Goal: Task Accomplishment & Management: Use online tool/utility

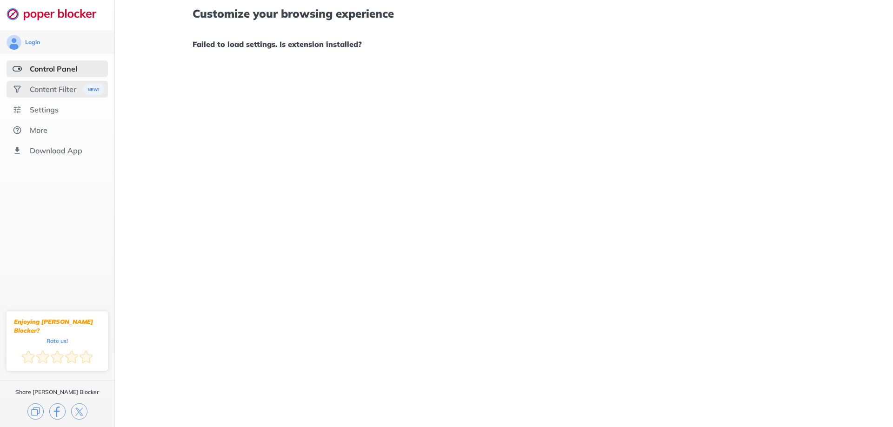
click at [40, 93] on div "Content Filter" at bounding box center [53, 89] width 47 height 9
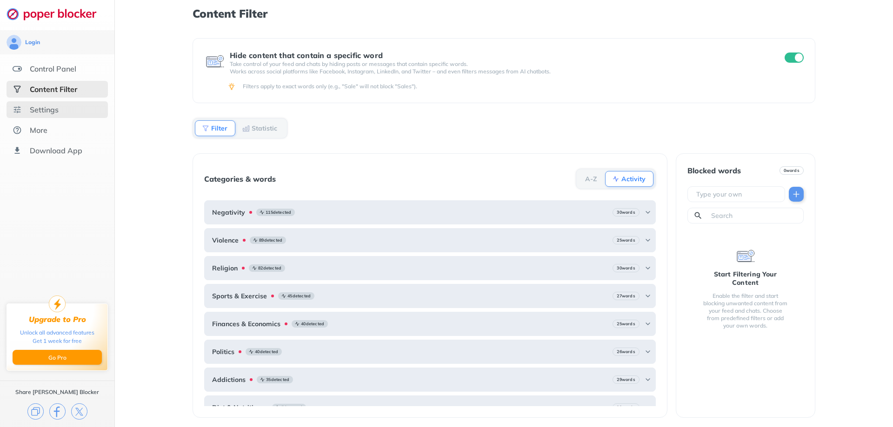
click at [44, 113] on div "Settings" at bounding box center [44, 109] width 29 height 9
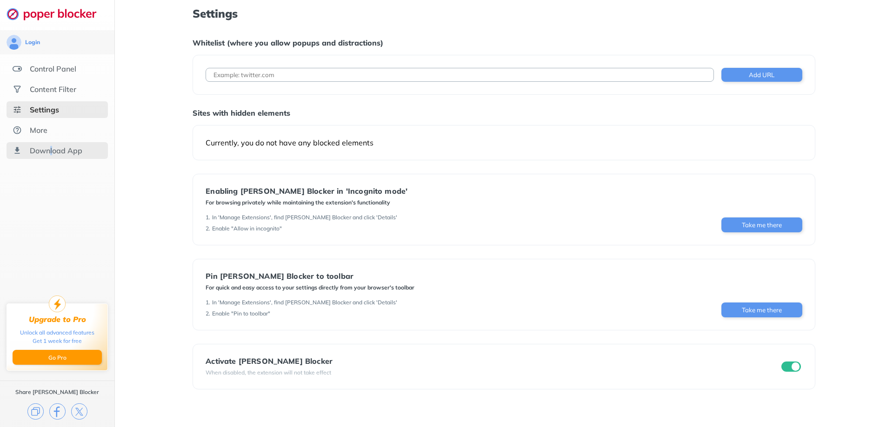
click at [50, 151] on div "Download App" at bounding box center [56, 150] width 53 height 9
